Goal: Check status: Check status

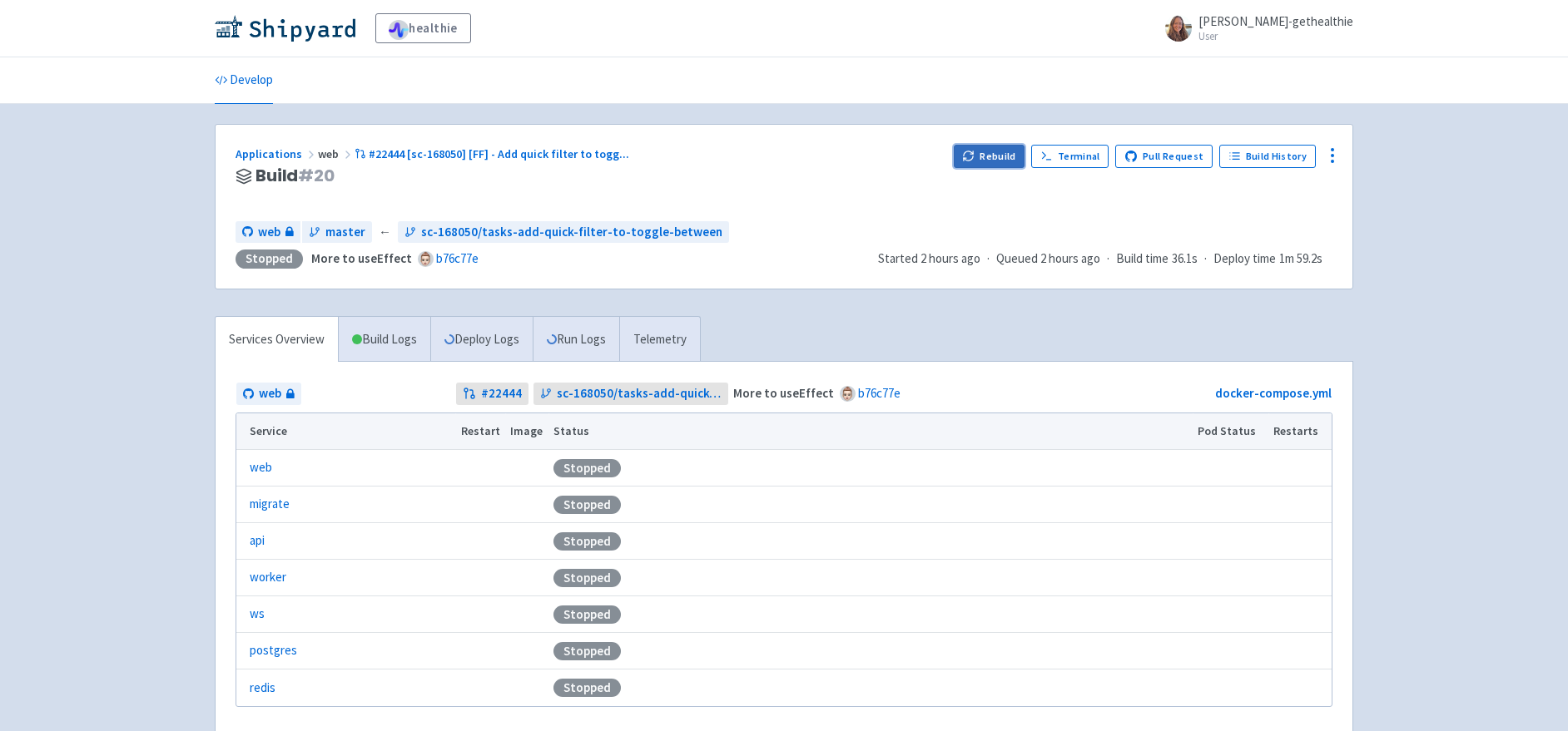
click at [988, 160] on button "Rebuild" at bounding box center [989, 157] width 71 height 24
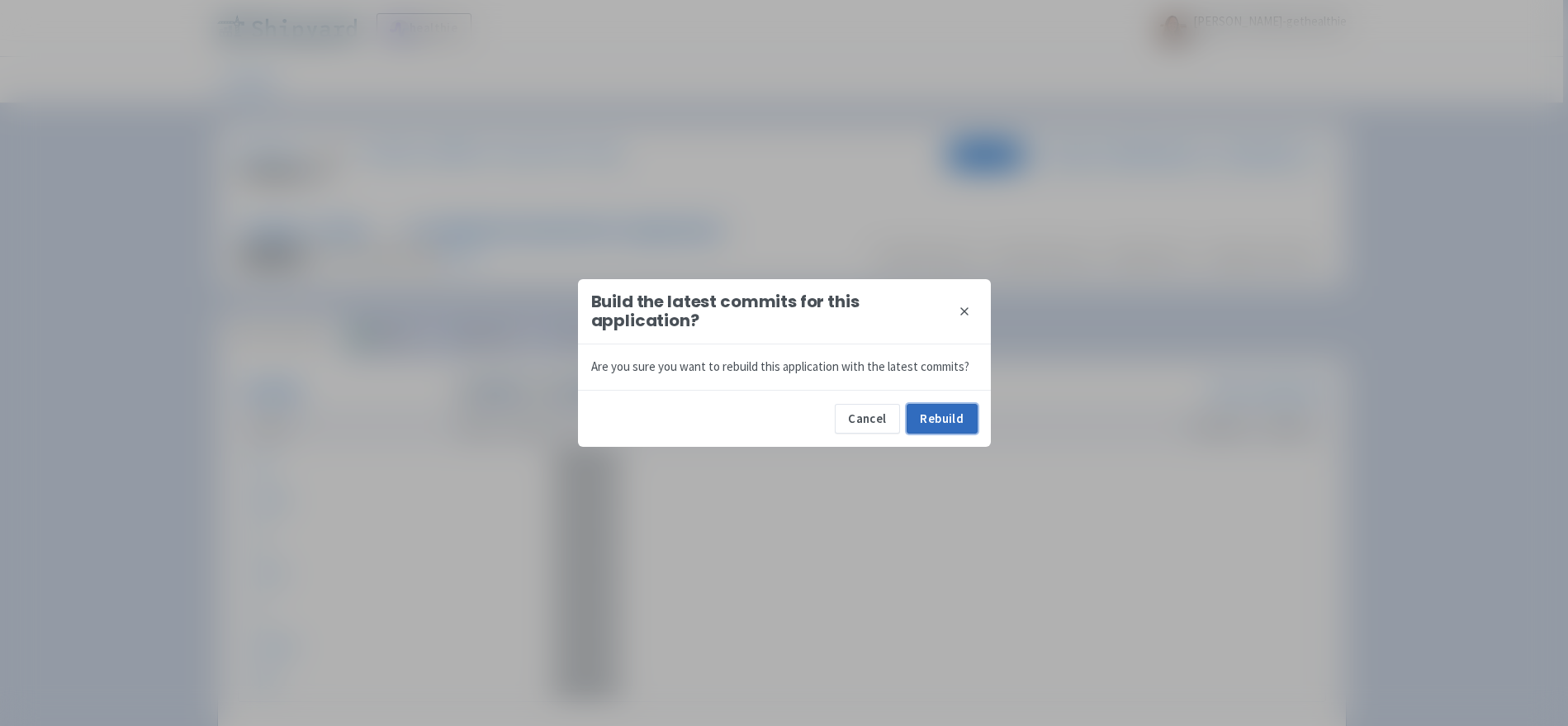
click at [946, 433] on button "Rebuild" at bounding box center [942, 419] width 71 height 29
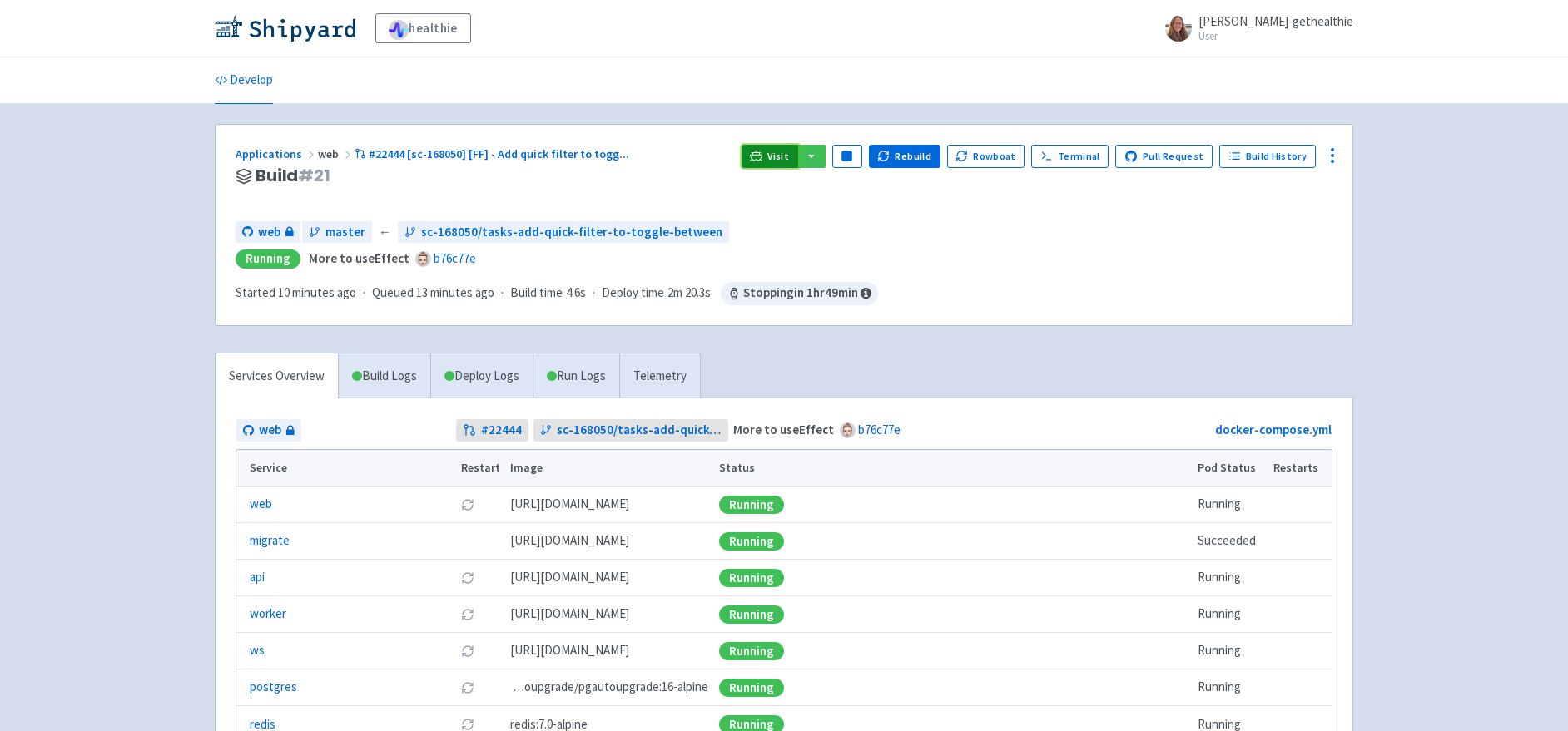
click at [784, 155] on span "Visit" at bounding box center [778, 156] width 22 height 13
